Goal: Task Accomplishment & Management: Manage account settings

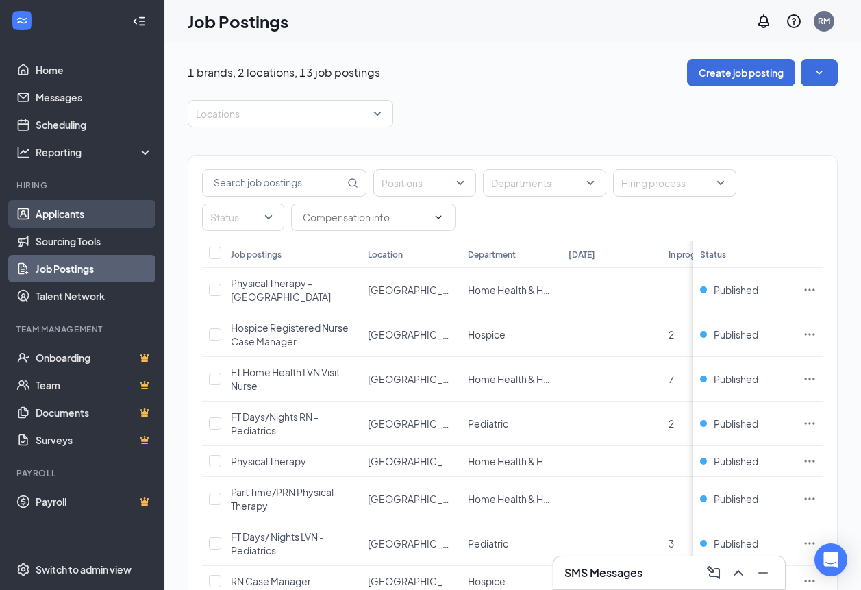
click at [66, 212] on link "Applicants" at bounding box center [94, 213] width 117 height 27
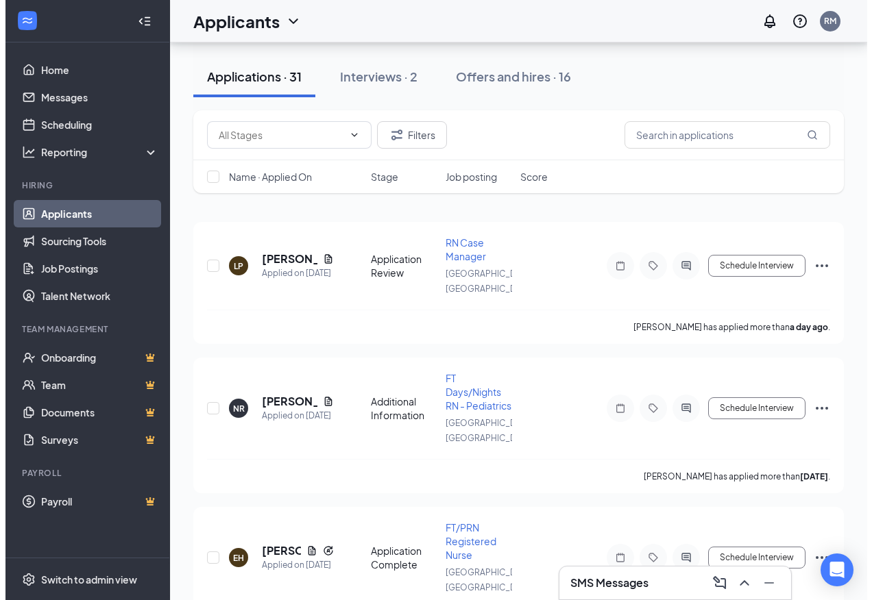
scroll to position [114, 0]
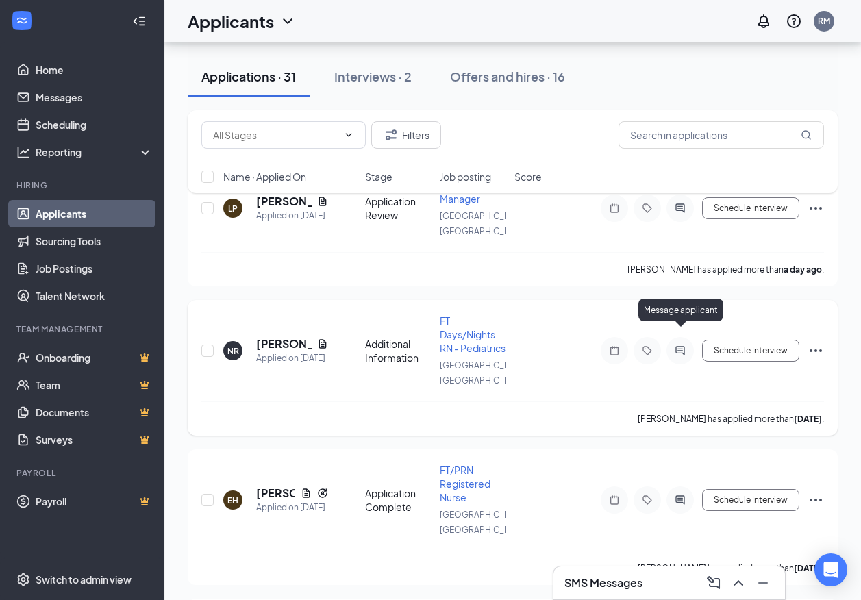
click at [682, 346] on icon "ActiveChat" at bounding box center [680, 350] width 9 height 9
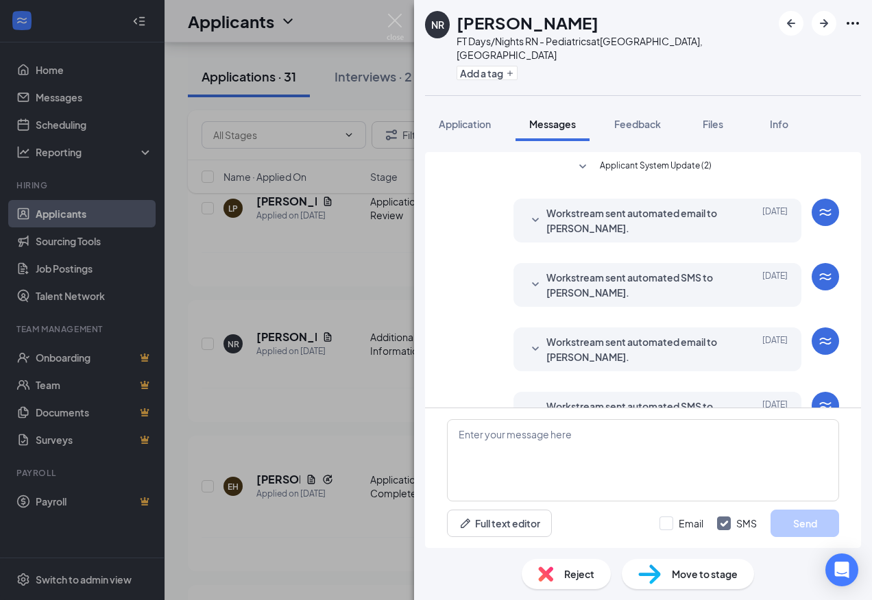
scroll to position [157, 0]
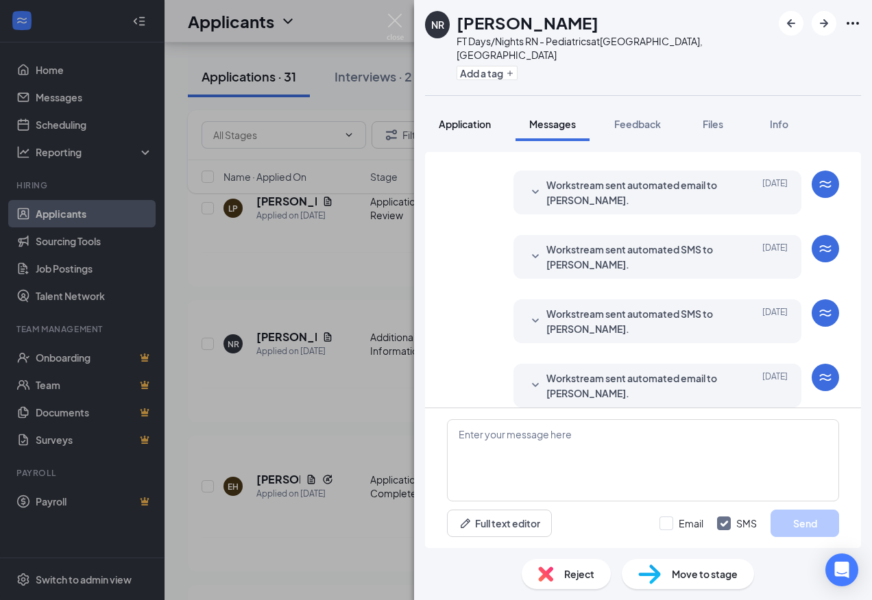
click at [463, 119] on button "Application" at bounding box center [464, 124] width 79 height 34
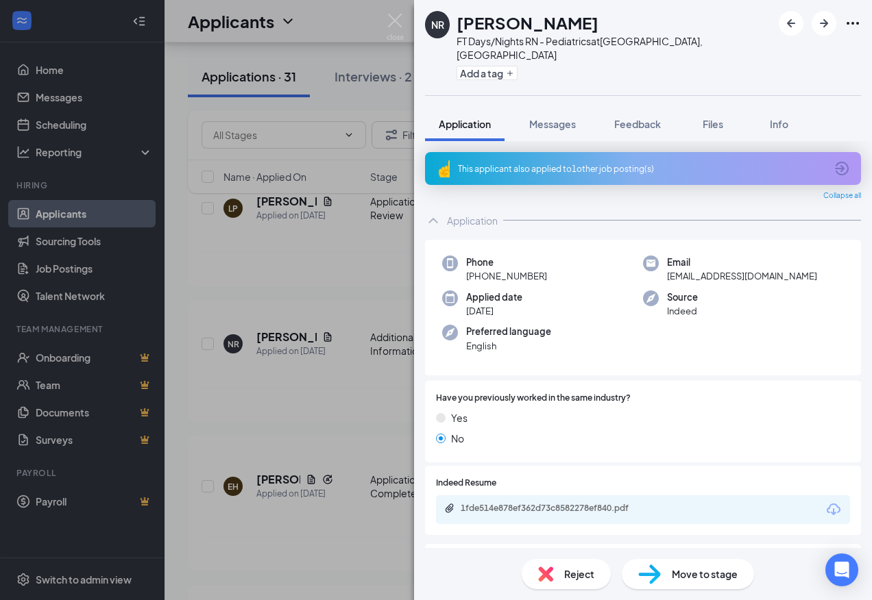
click at [578, 163] on div "This applicant also applied to 1 other job posting(s)" at bounding box center [641, 169] width 367 height 12
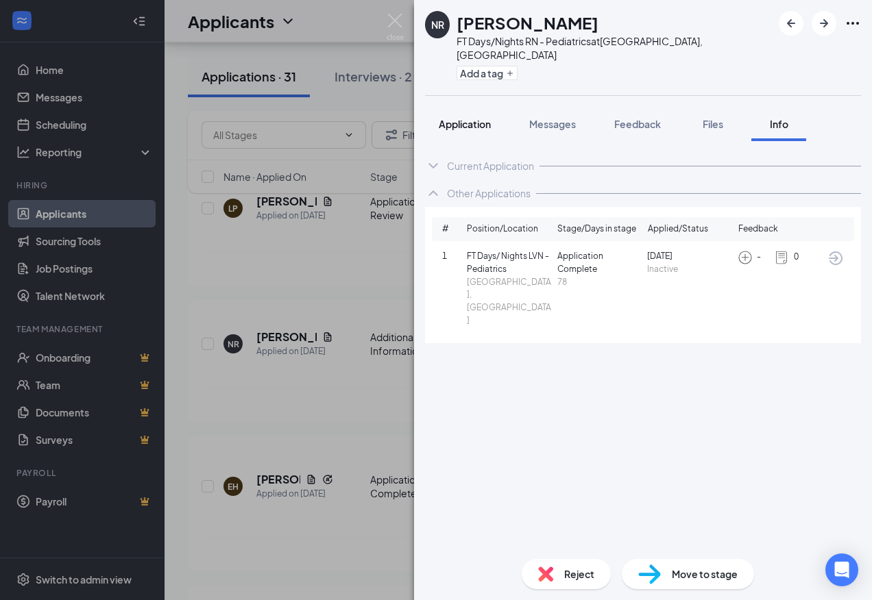
click at [470, 118] on span "Application" at bounding box center [465, 124] width 52 height 12
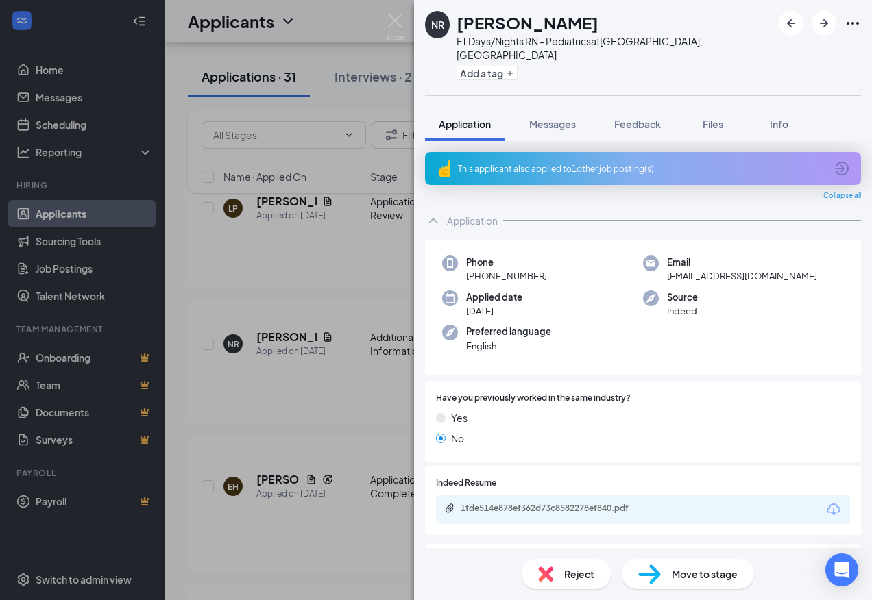
scroll to position [97, 0]
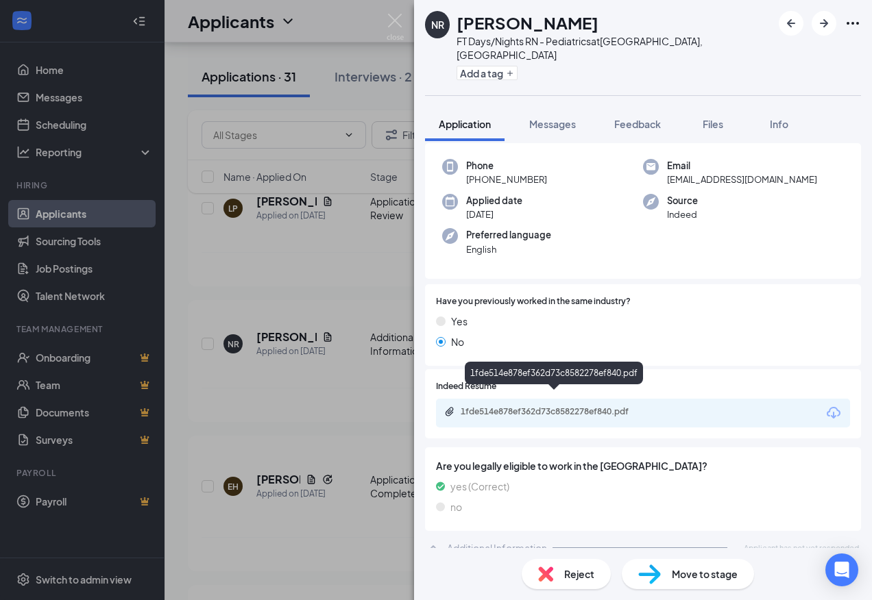
click at [541, 406] on div "1fde514e878ef362d73c8582278ef840.pdf" at bounding box center [556, 411] width 192 height 11
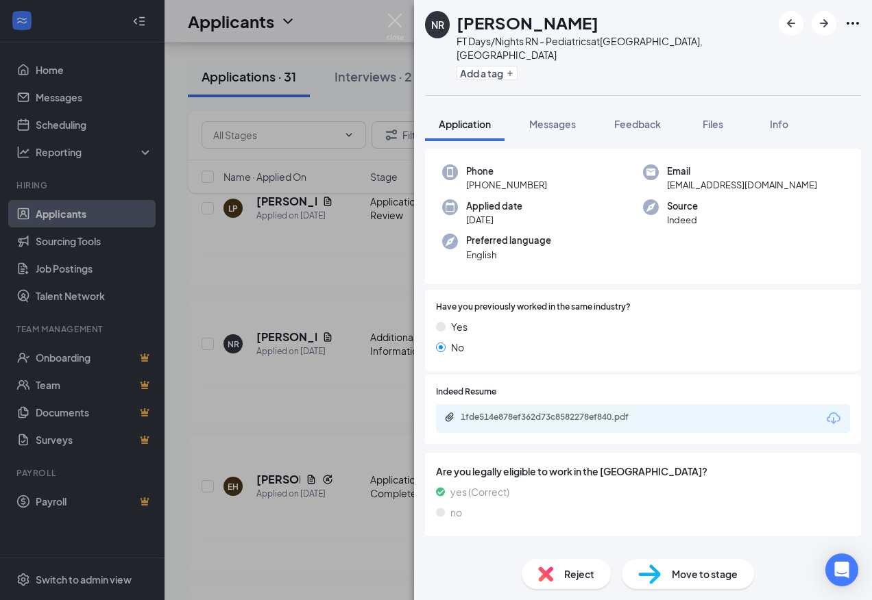
click at [587, 573] on span "Reject" at bounding box center [579, 574] width 30 height 15
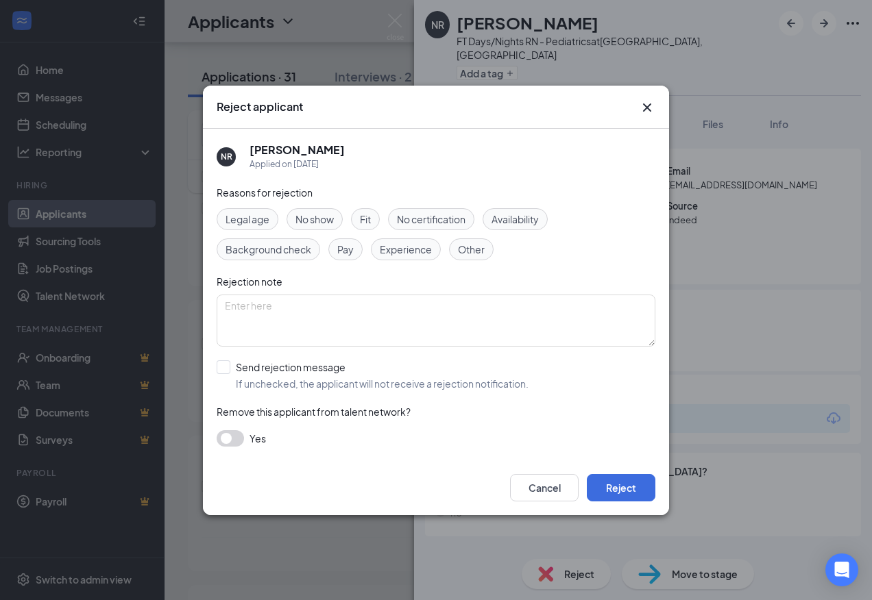
click at [432, 220] on span "No certification" at bounding box center [431, 219] width 69 height 15
click at [626, 495] on button "Reject" at bounding box center [621, 487] width 69 height 27
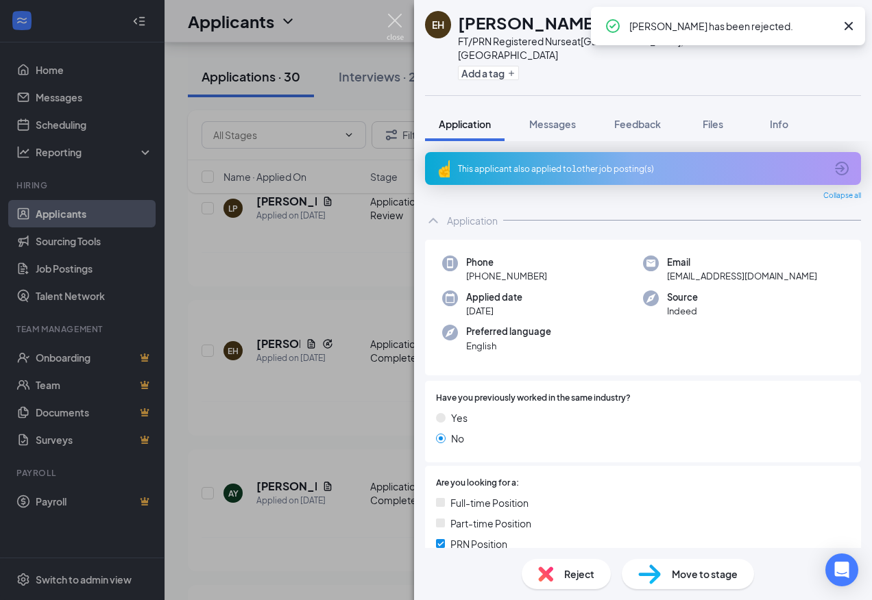
click at [392, 19] on img at bounding box center [394, 27] width 17 height 27
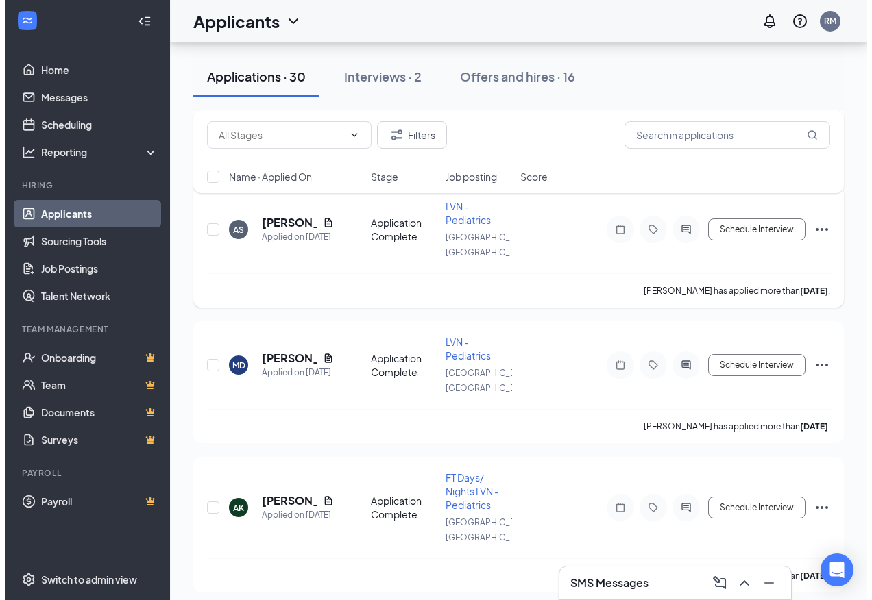
scroll to position [571, 0]
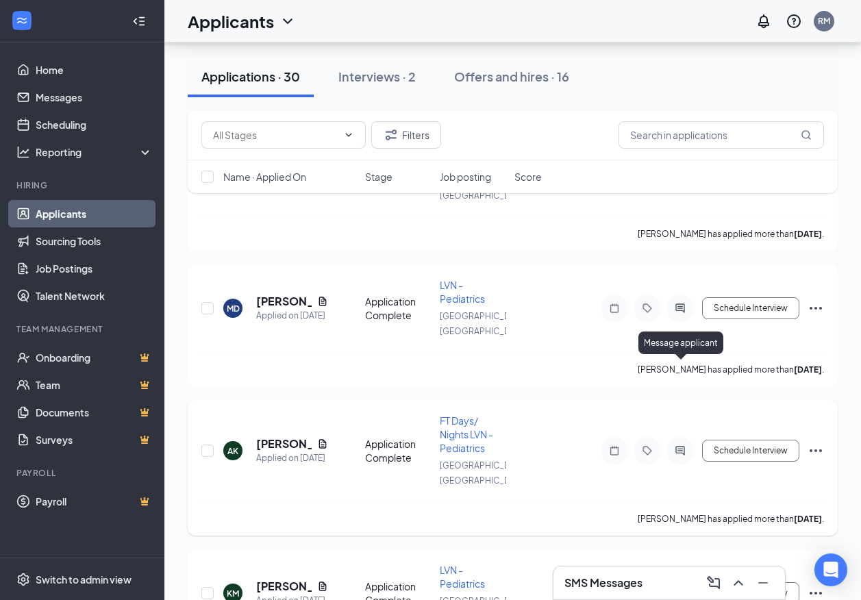
click at [683, 446] on icon "ActiveChat" at bounding box center [680, 450] width 9 height 9
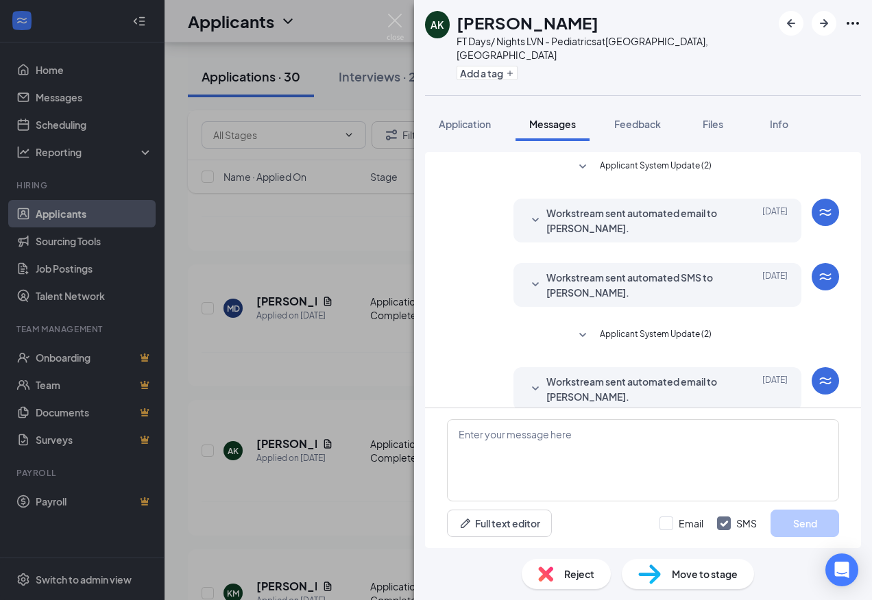
scroll to position [202, 0]
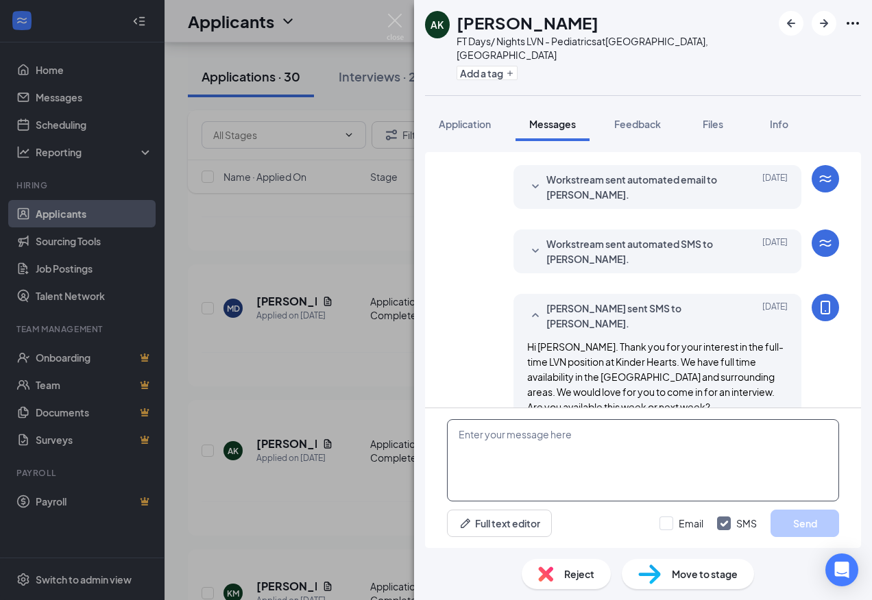
click at [565, 430] on textarea at bounding box center [643, 460] width 392 height 82
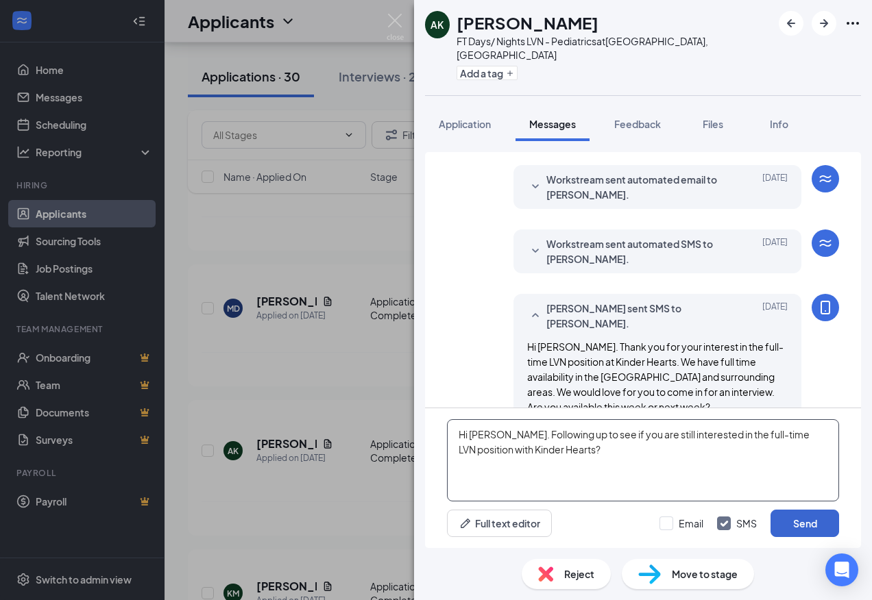
type textarea "Hi [PERSON_NAME]. Following up to see if you are still interested in the full-t…"
click at [783, 517] on button "Send" at bounding box center [804, 523] width 69 height 27
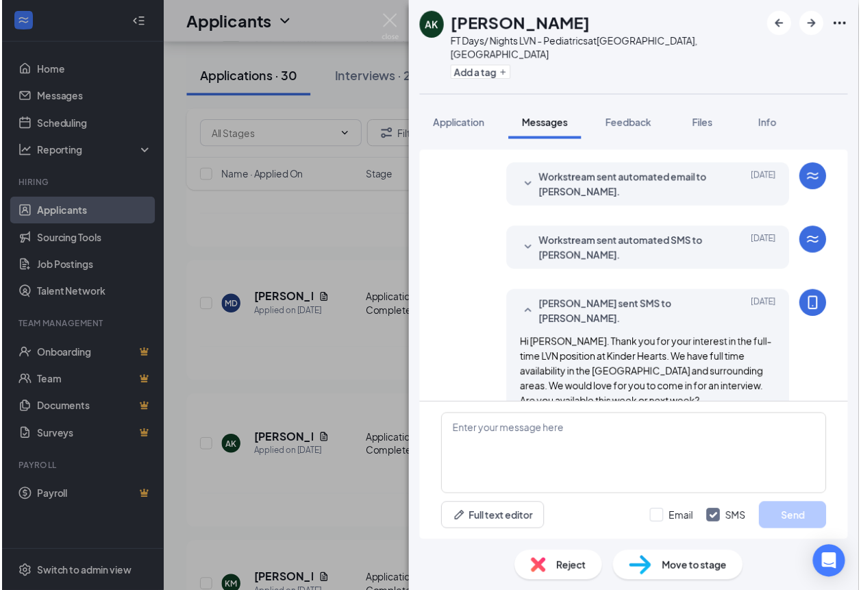
scroll to position [291, 0]
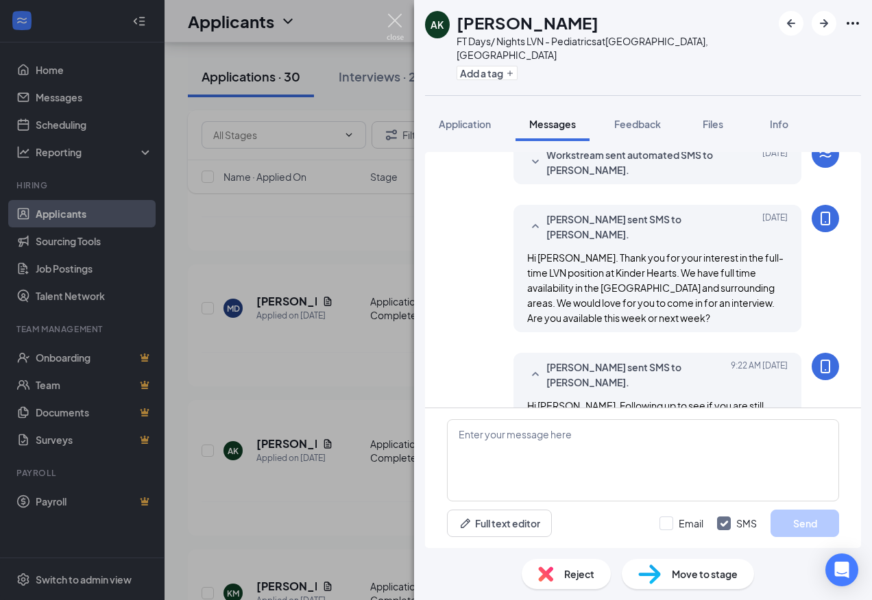
click at [394, 22] on img at bounding box center [394, 27] width 17 height 27
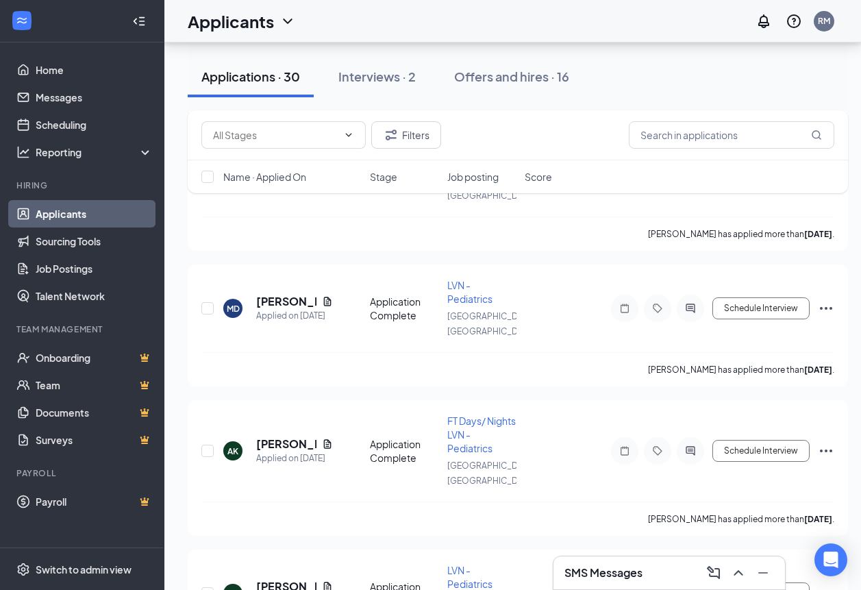
click at [617, 572] on h3 "SMS Messages" at bounding box center [604, 572] width 78 height 15
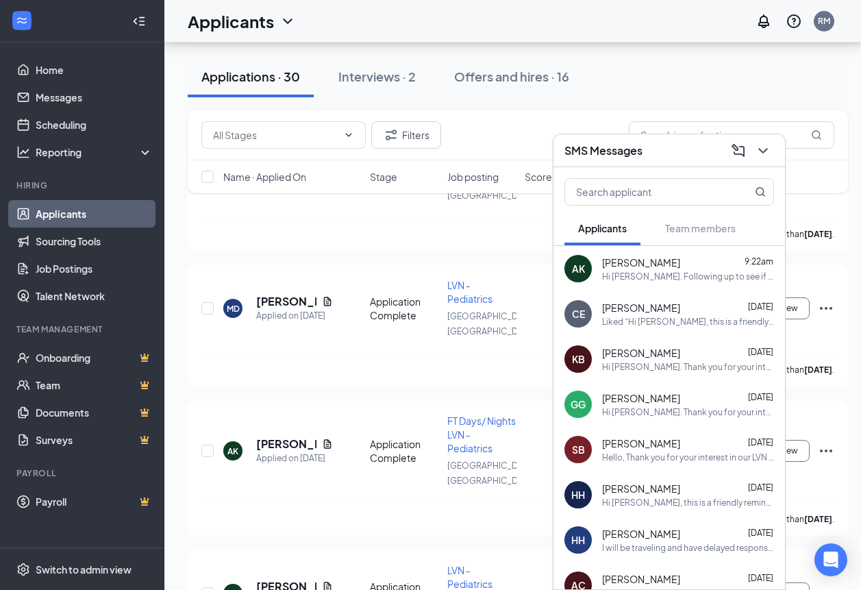
click at [648, 312] on span "[PERSON_NAME]" at bounding box center [641, 308] width 78 height 14
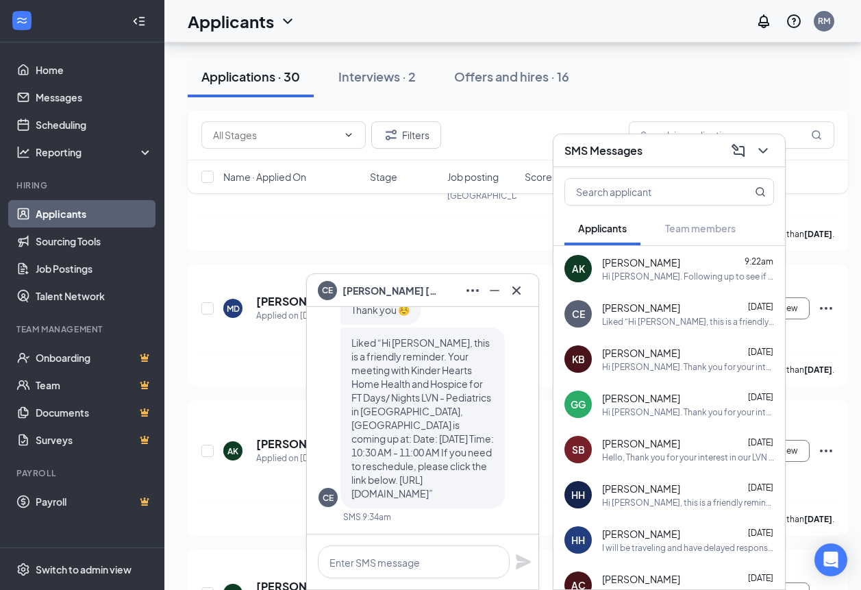
click at [380, 293] on span "[PERSON_NAME]" at bounding box center [391, 290] width 96 height 15
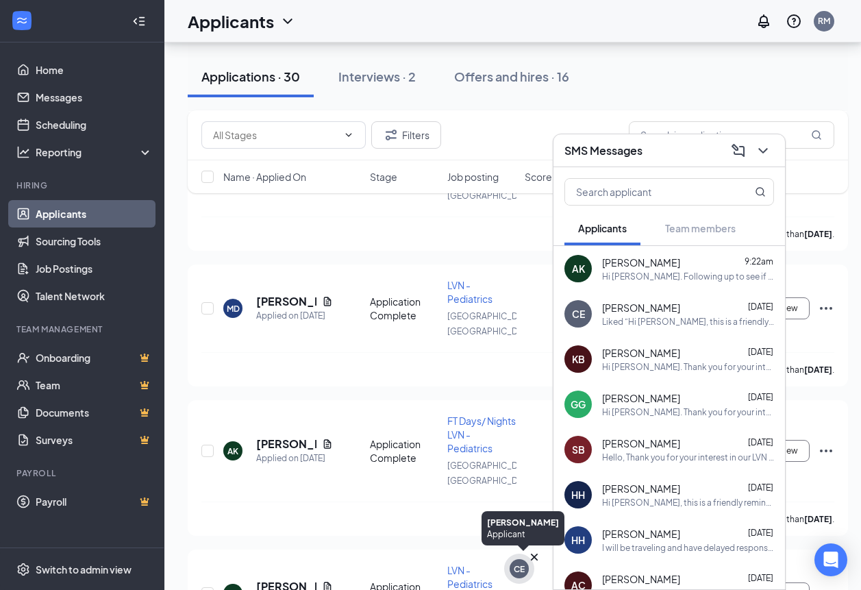
click at [532, 554] on icon "Cross" at bounding box center [534, 557] width 7 height 7
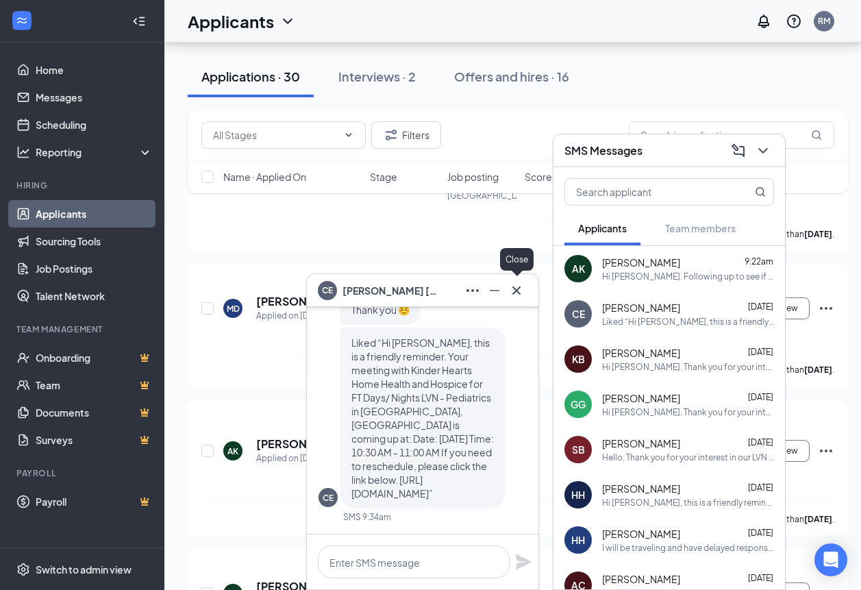
click at [515, 291] on icon "Cross" at bounding box center [516, 290] width 16 height 16
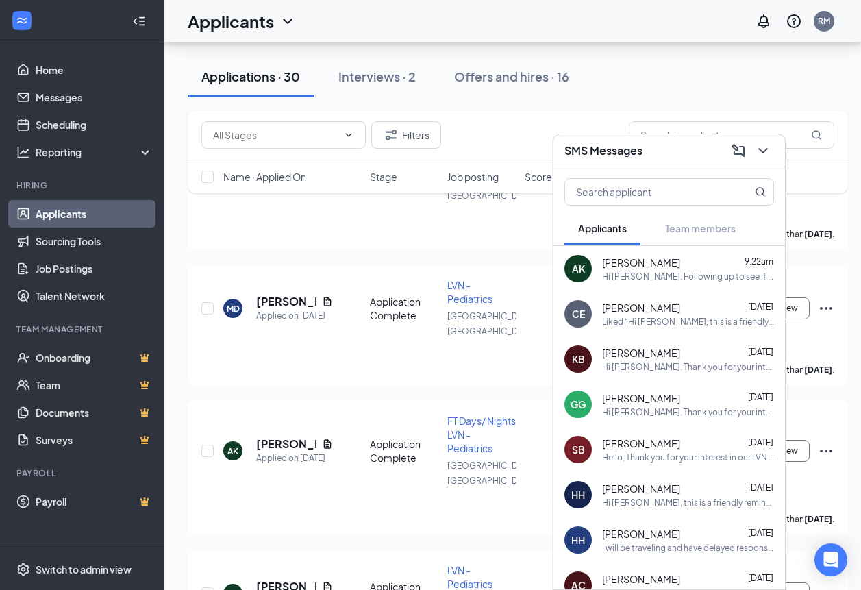
click at [644, 143] on div "SMS Messages" at bounding box center [670, 150] width 210 height 21
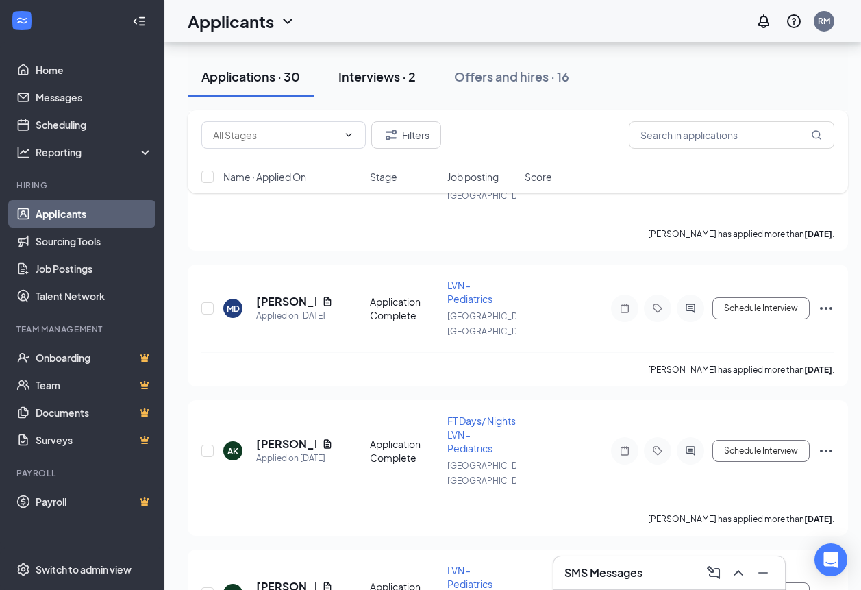
click at [386, 80] on div "Interviews · 2" at bounding box center [377, 76] width 77 height 17
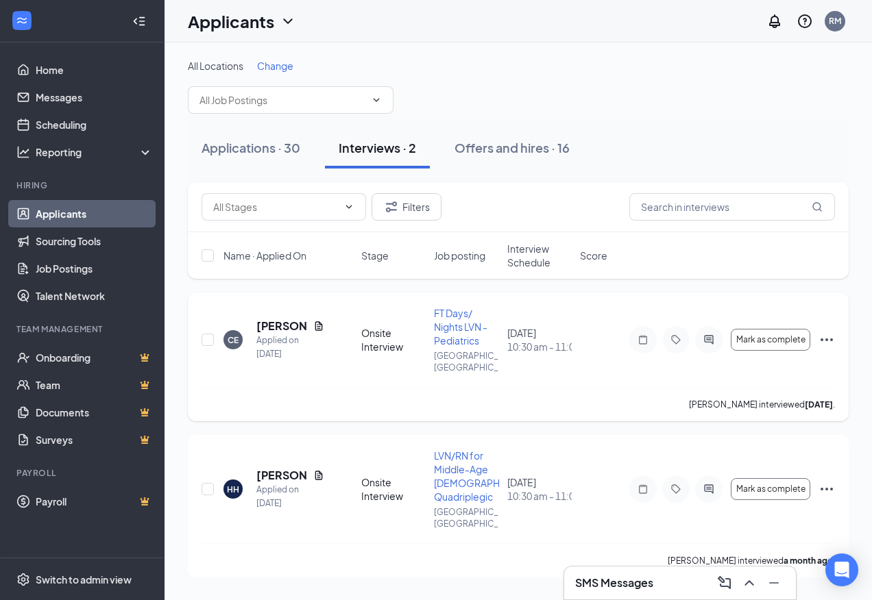
click at [819, 332] on icon "Ellipses" at bounding box center [826, 340] width 16 height 16
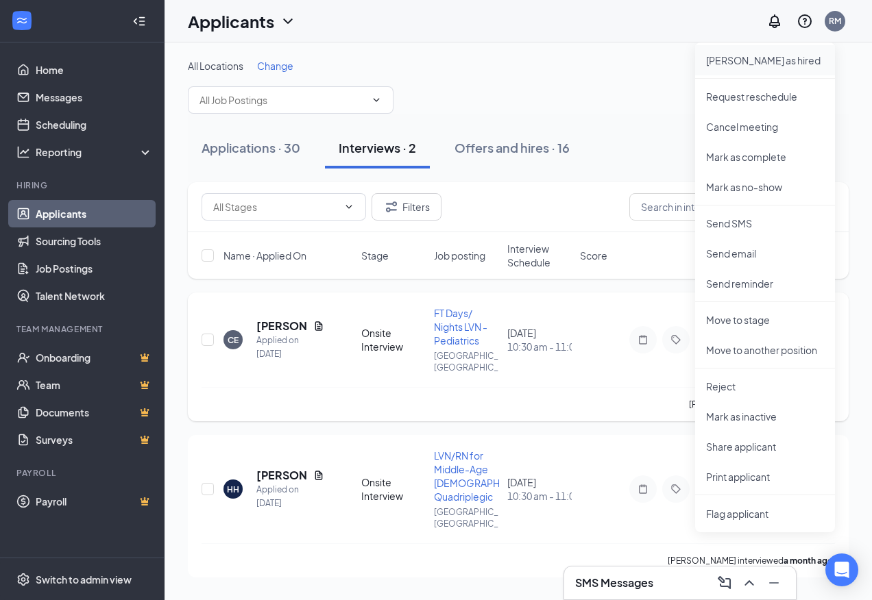
click at [739, 61] on p "[PERSON_NAME] as hired" at bounding box center [765, 60] width 118 height 14
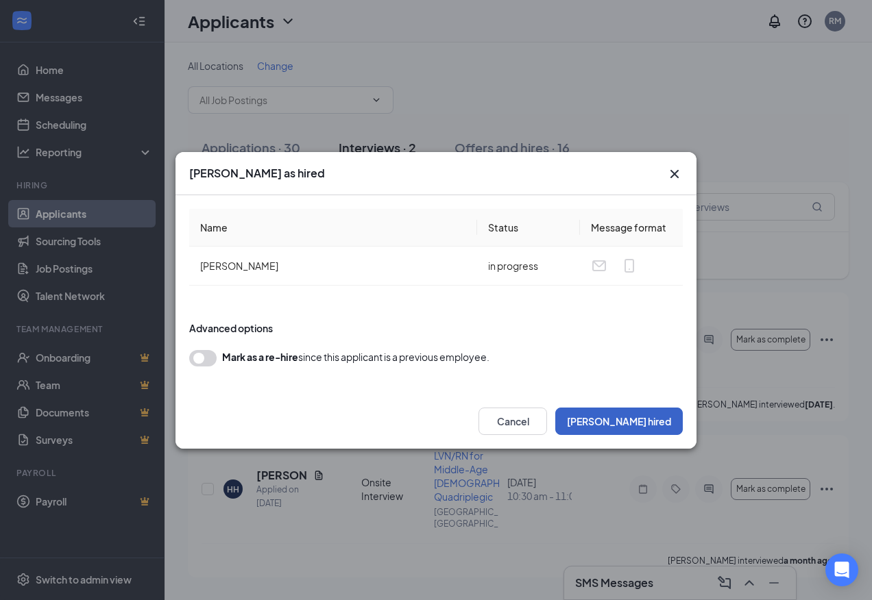
click at [637, 417] on button "[PERSON_NAME] hired" at bounding box center [618, 421] width 127 height 27
